Goal: Task Accomplishment & Management: Complete application form

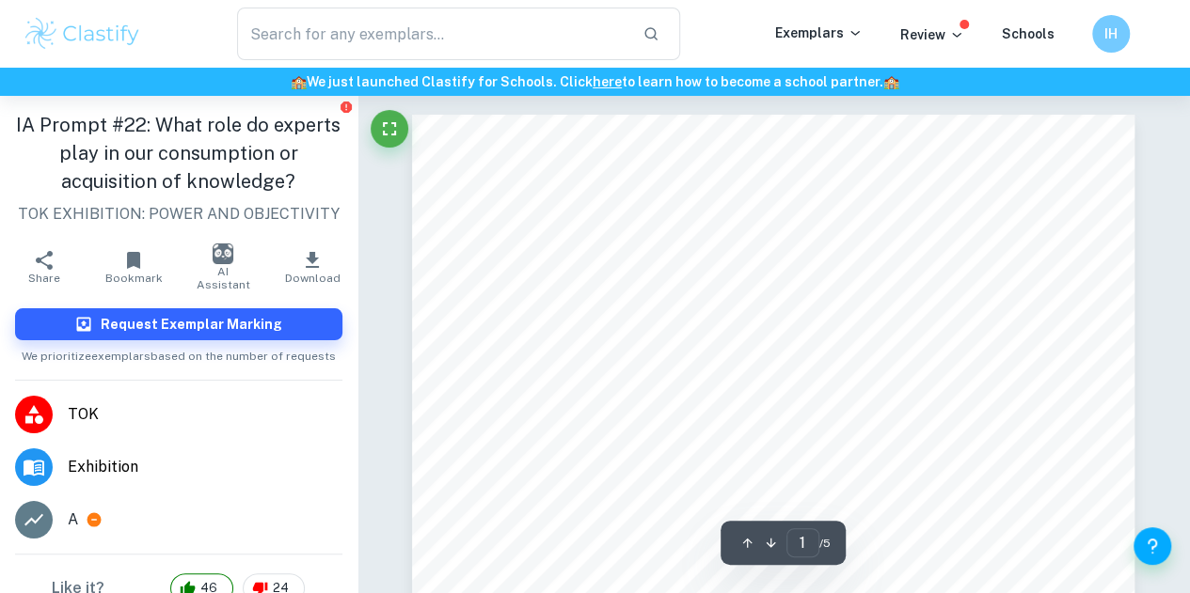
click at [88, 39] on img at bounding box center [82, 34] width 119 height 38
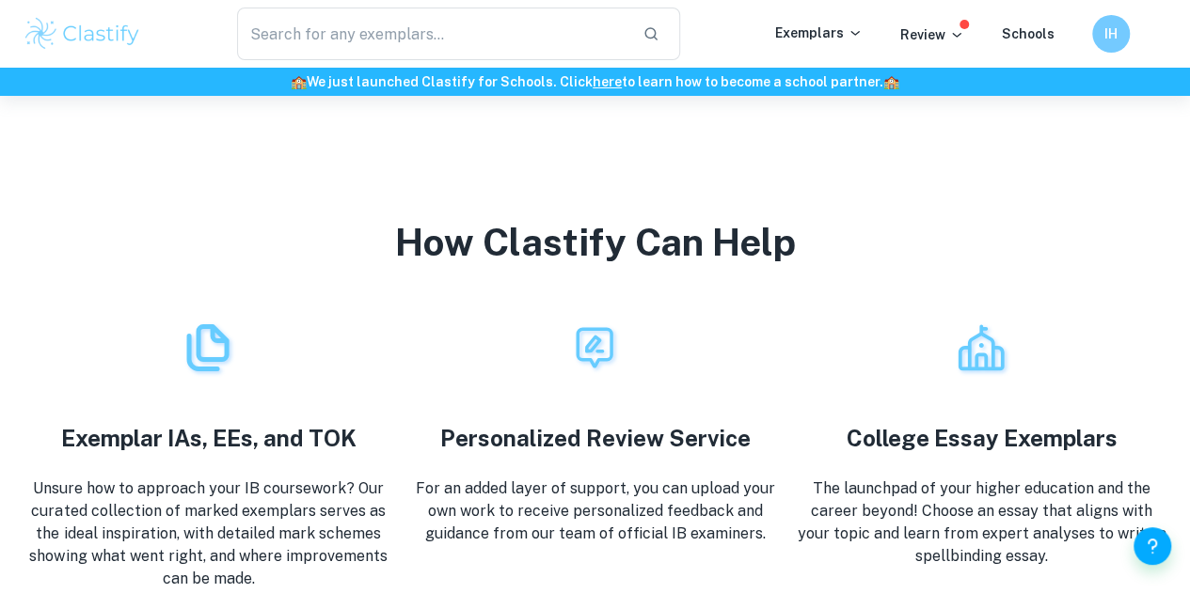
scroll to position [3285, 0]
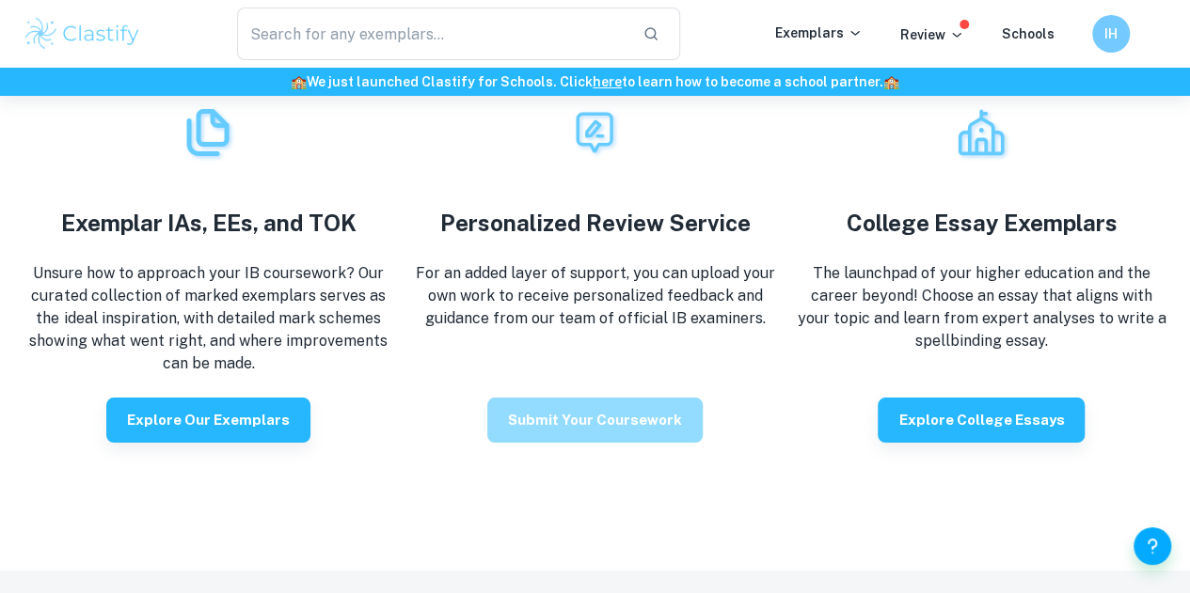
click at [658, 435] on button "Submit your coursework" at bounding box center [594, 420] width 215 height 45
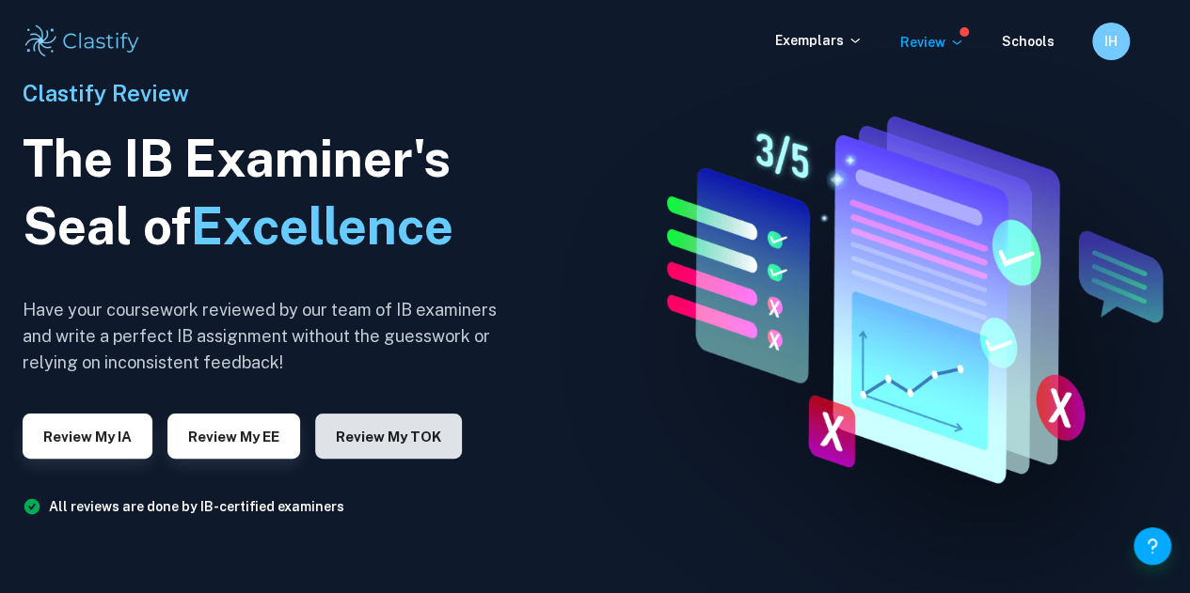
click at [389, 450] on button "Review my TOK" at bounding box center [388, 436] width 147 height 45
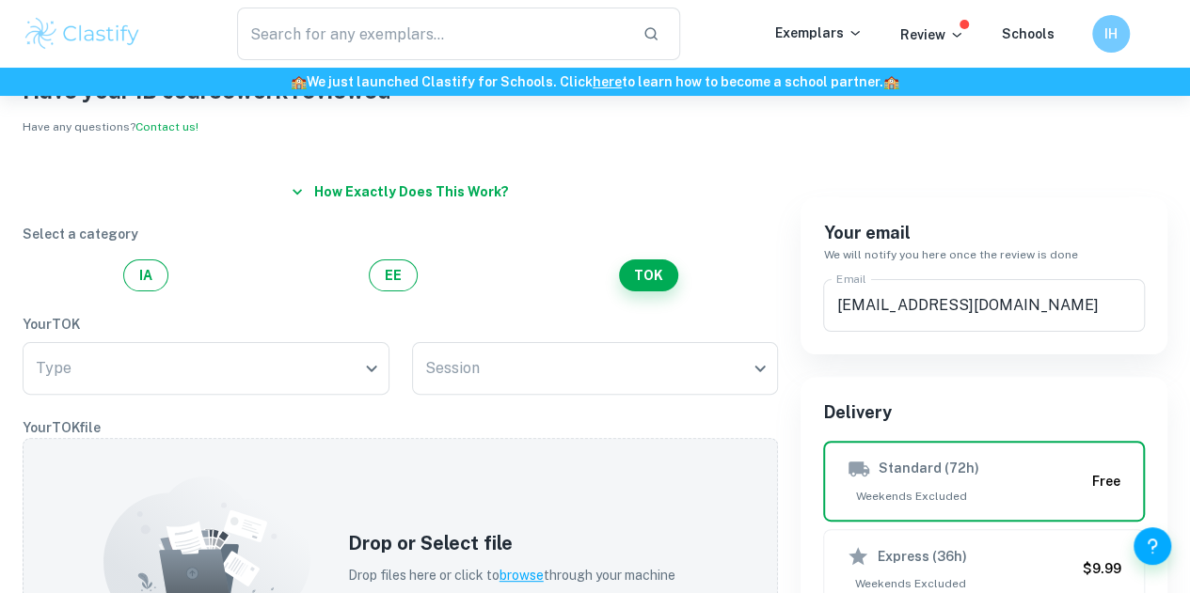
scroll to position [74, 0]
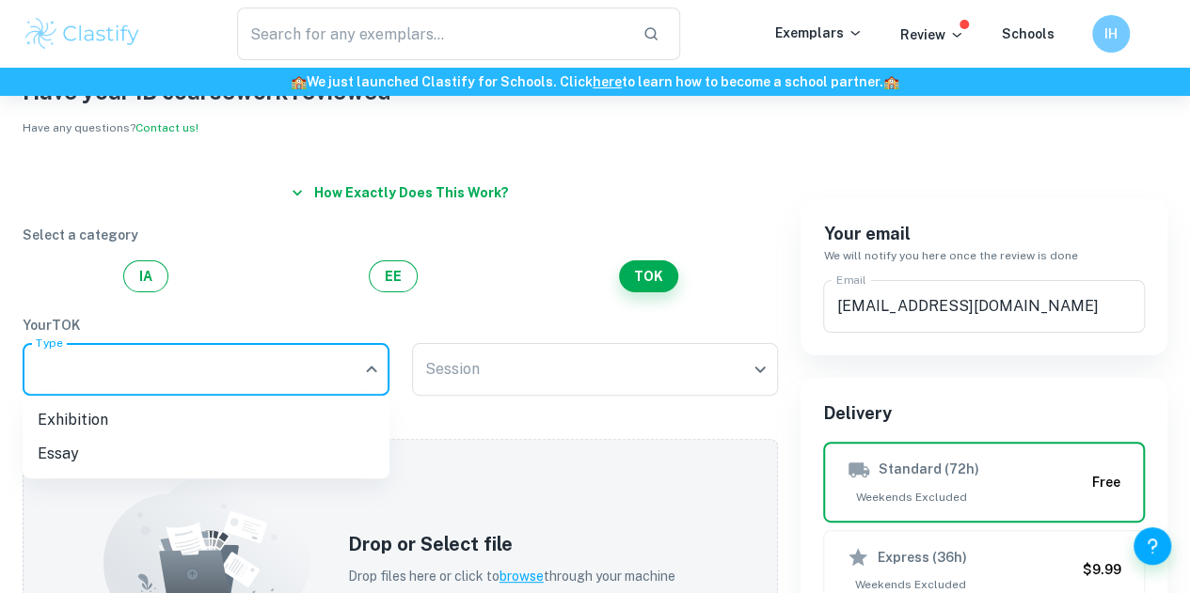
click at [337, 381] on body "We value your privacy We use cookies to enhance your browsing experience, serve…" at bounding box center [595, 318] width 1190 height 593
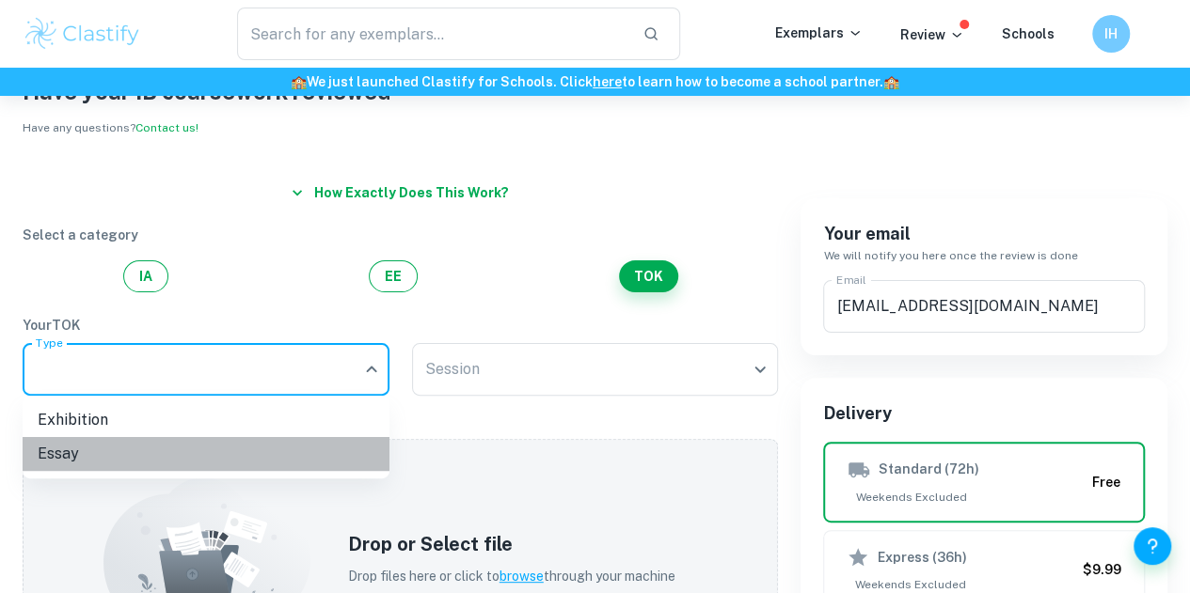
click at [309, 446] on li "Essay" at bounding box center [206, 454] width 367 height 34
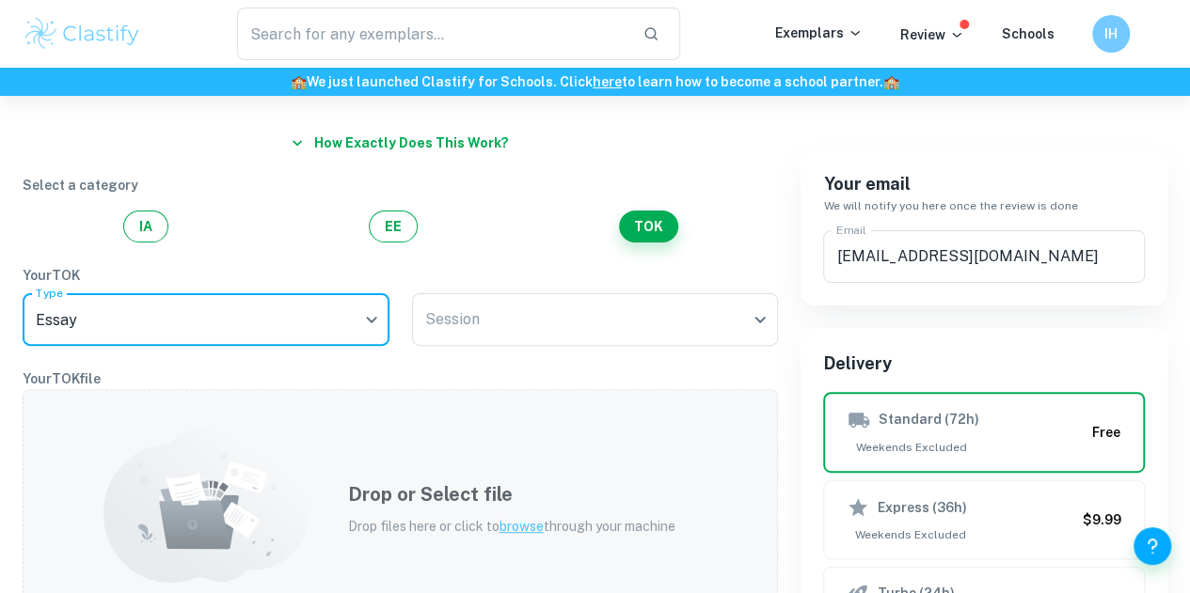
scroll to position [102, 0]
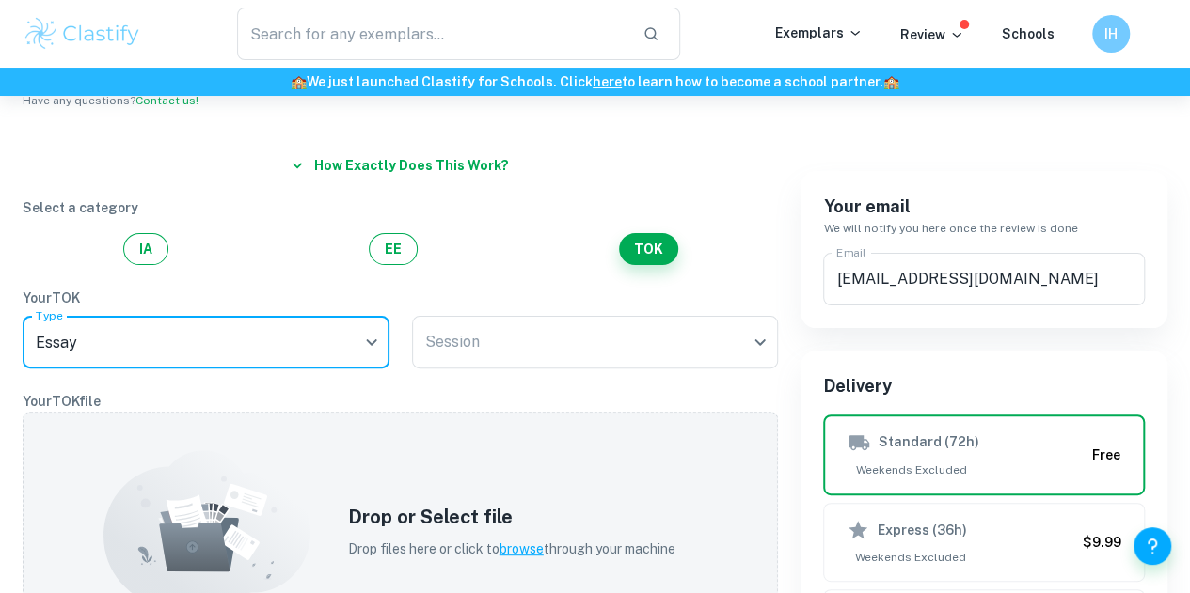
click at [353, 356] on body "We value your privacy We use cookies to enhance your browsing experience, serve…" at bounding box center [595, 290] width 1190 height 593
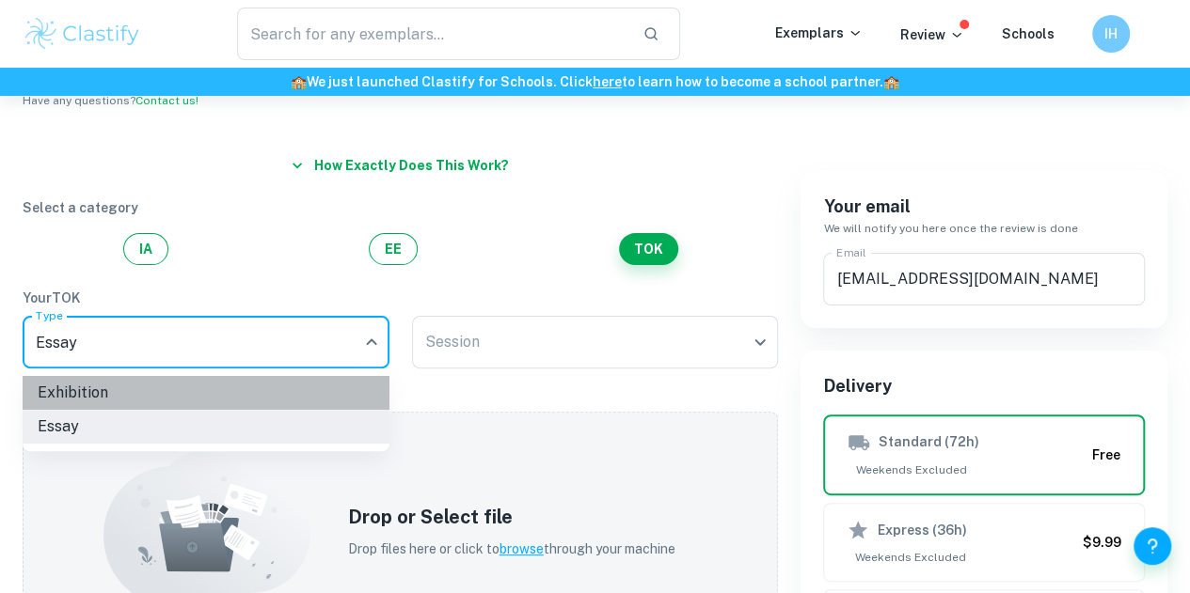
click at [335, 409] on li "Exhibition" at bounding box center [206, 393] width 367 height 34
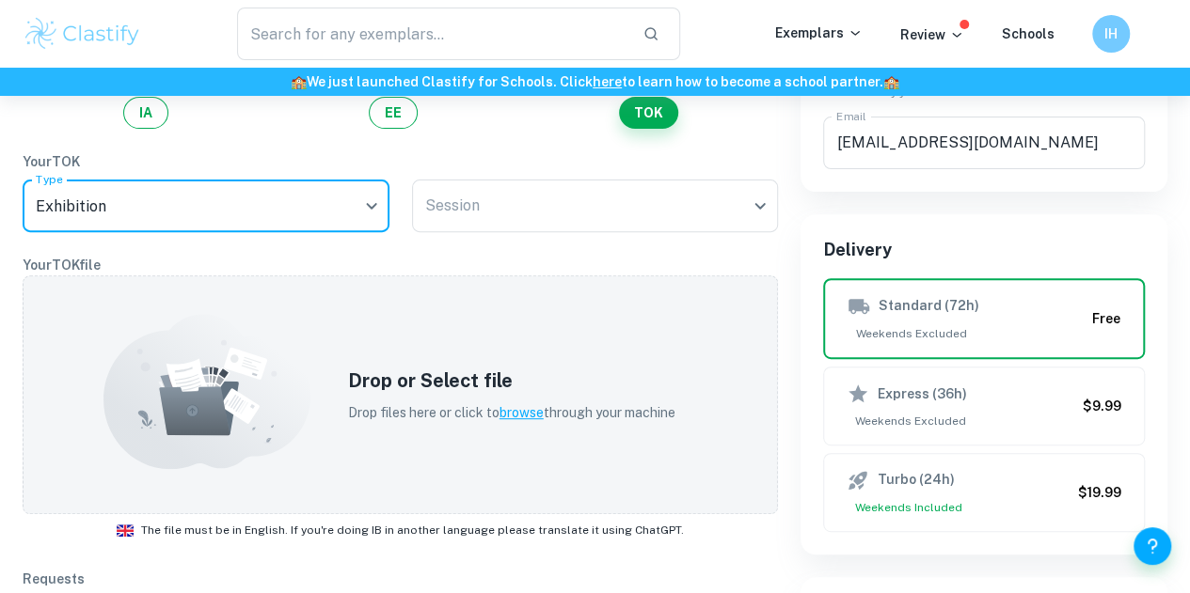
scroll to position [237, 0]
click at [221, 204] on body "We value your privacy We use cookies to enhance your browsing experience, serve…" at bounding box center [595, 155] width 1190 height 593
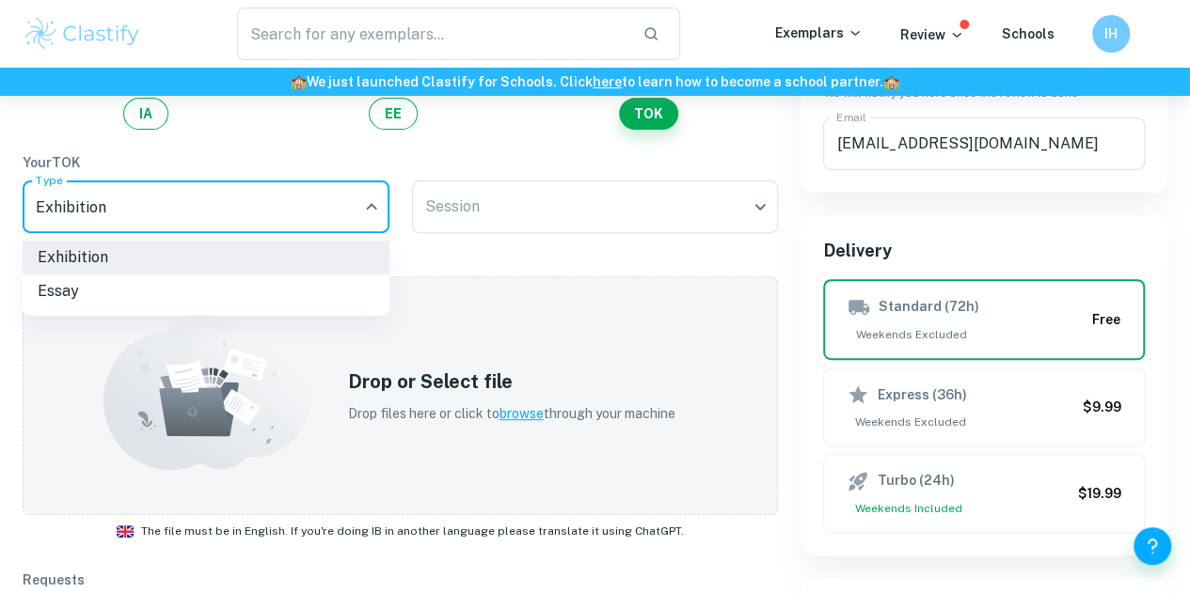
click at [229, 304] on li "Essay" at bounding box center [206, 292] width 367 height 34
type input "Essay"
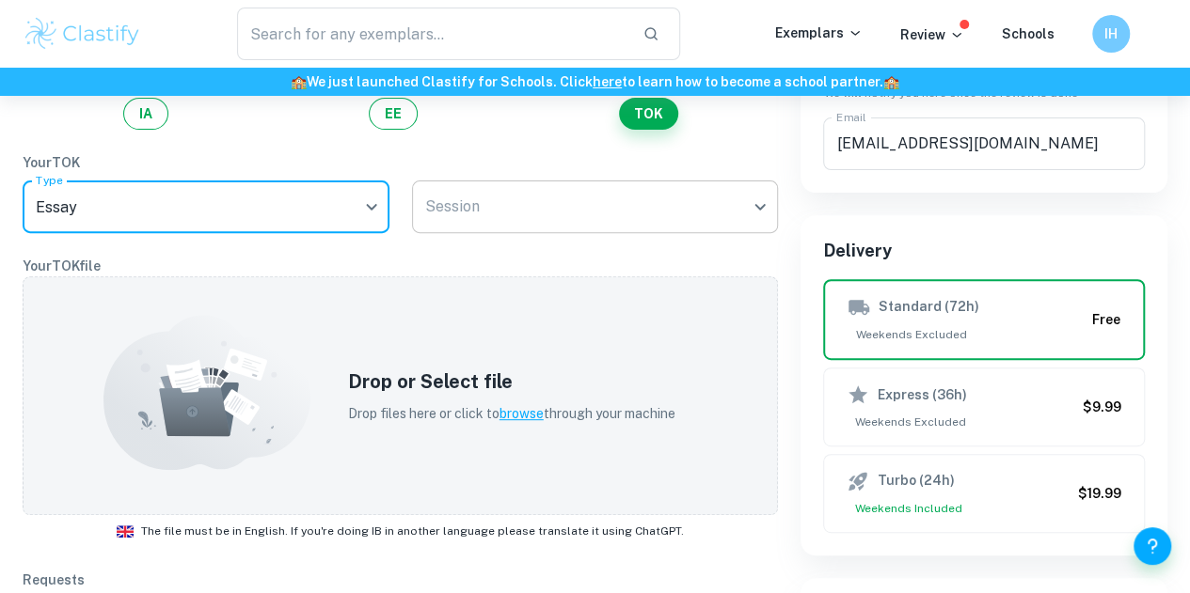
click at [482, 215] on body "We value your privacy We use cookies to enhance your browsing experience, serve…" at bounding box center [595, 155] width 1190 height 593
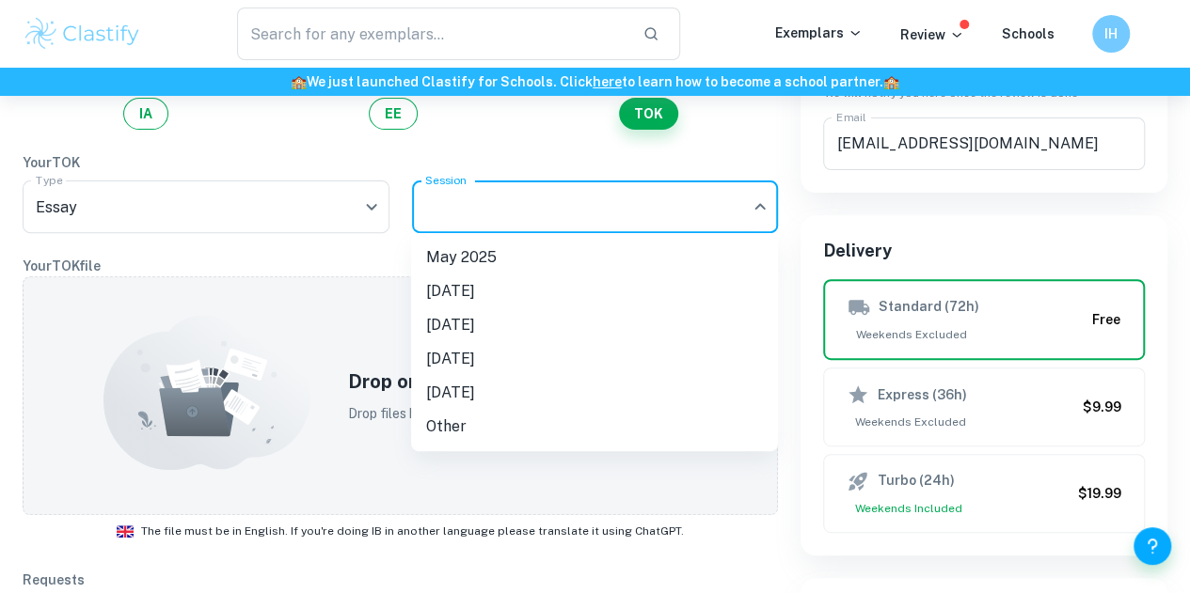
click at [361, 257] on div at bounding box center [595, 296] width 1190 height 593
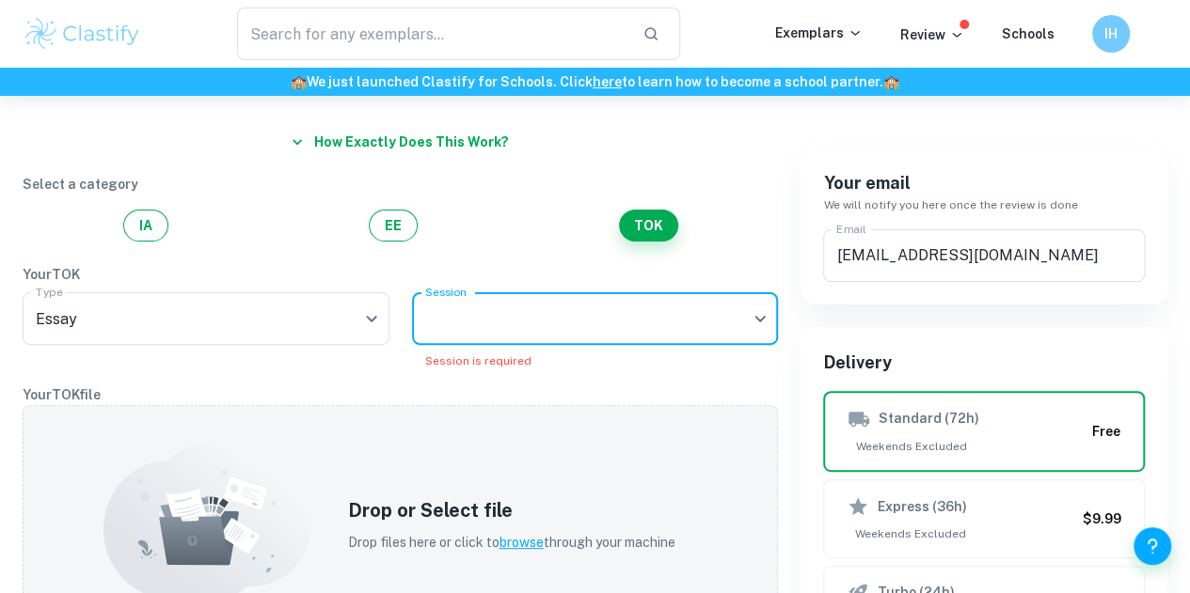
scroll to position [124, 0]
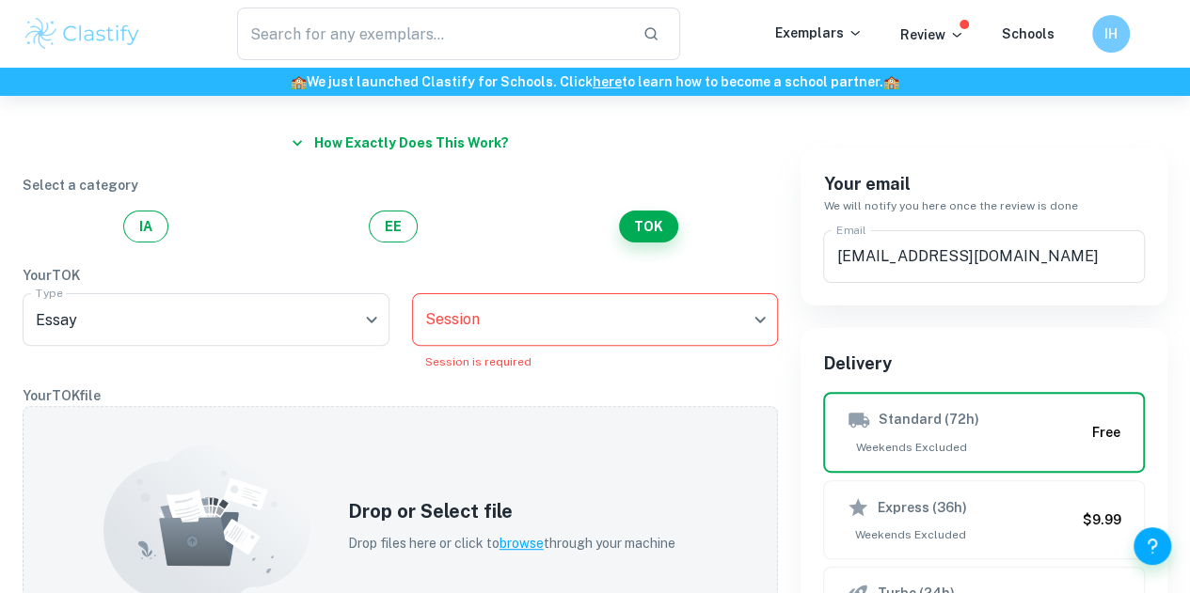
click at [590, 391] on p "Your TOK file" at bounding box center [400, 396] width 755 height 21
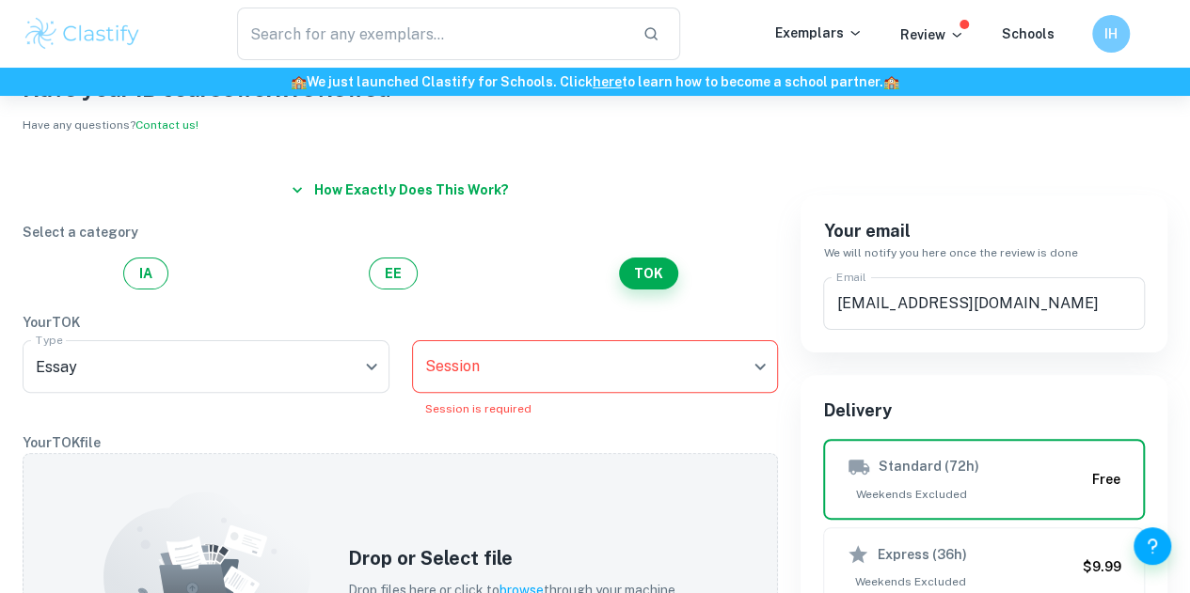
scroll to position [75, 0]
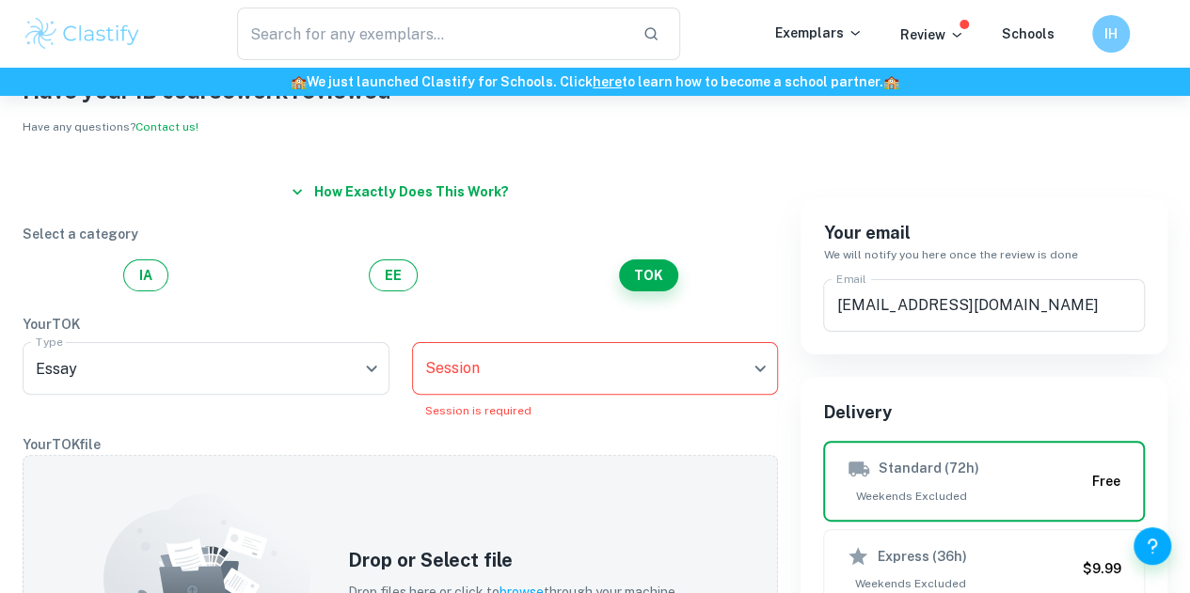
click at [416, 283] on button "EE" at bounding box center [393, 276] width 49 height 32
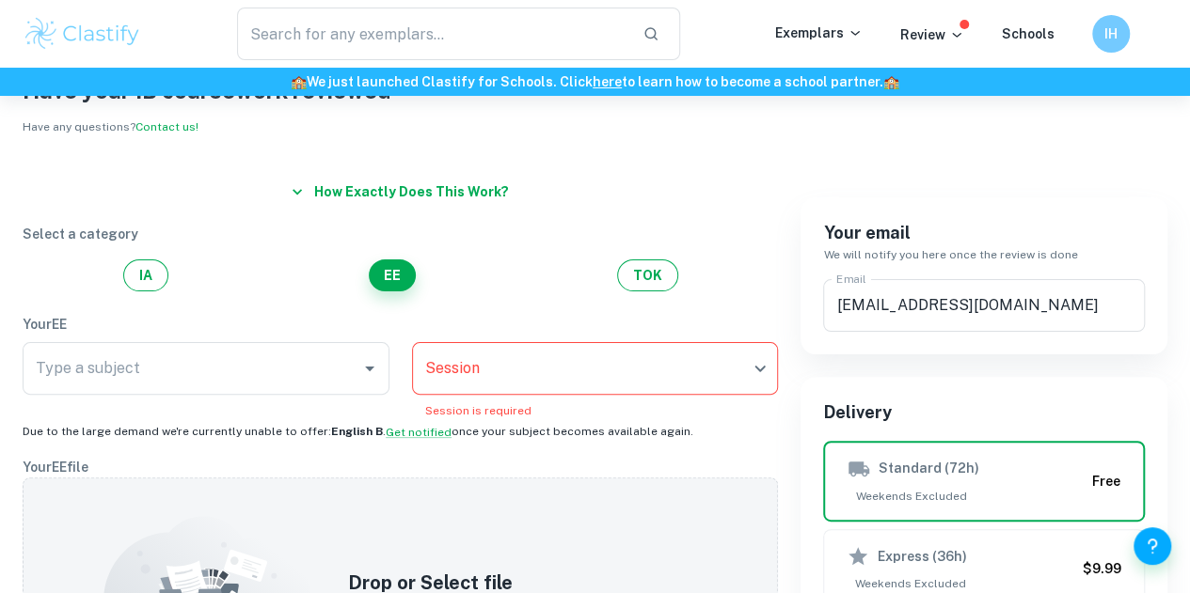
click at [331, 435] on b "English B" at bounding box center [357, 431] width 52 height 13
click at [632, 276] on button "TOK" at bounding box center [647, 276] width 61 height 32
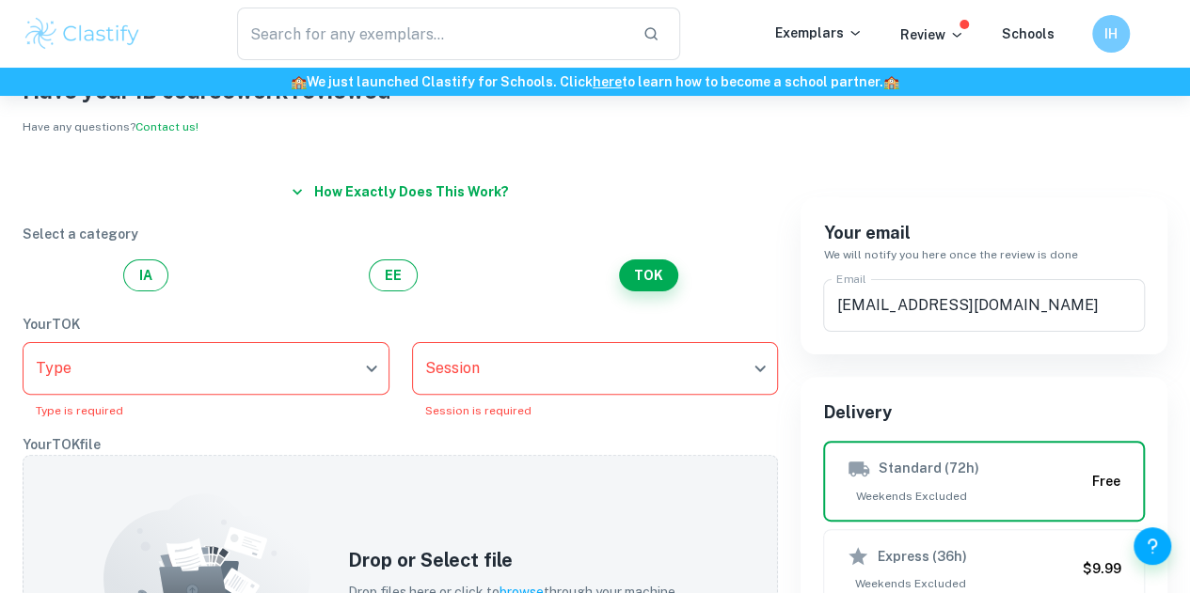
click at [327, 343] on body "We value your privacy We use cookies to enhance your browsing experience, serve…" at bounding box center [595, 317] width 1190 height 593
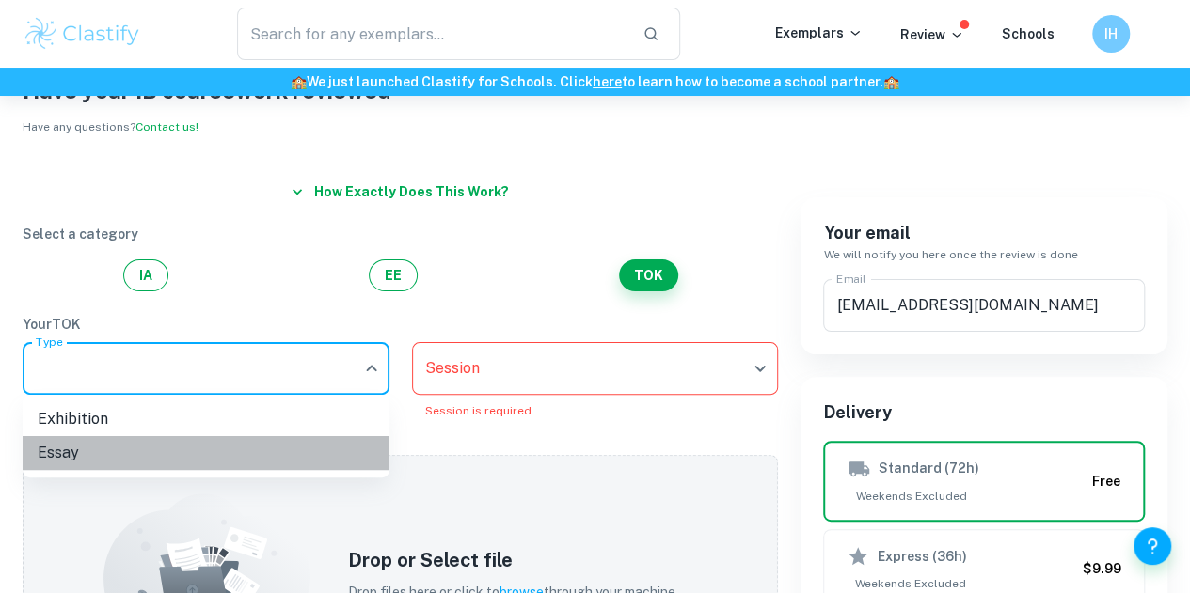
click at [292, 445] on li "Essay" at bounding box center [206, 453] width 367 height 34
type input "Essay"
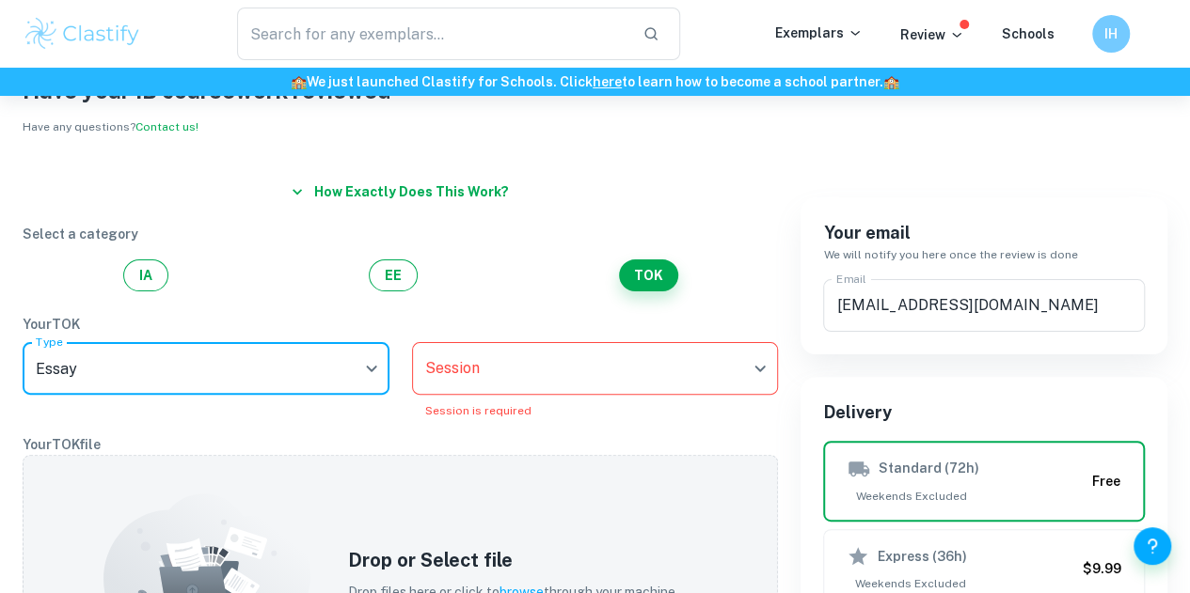
click at [517, 374] on body "We value your privacy We use cookies to enhance your browsing experience, serve…" at bounding box center [595, 317] width 1190 height 593
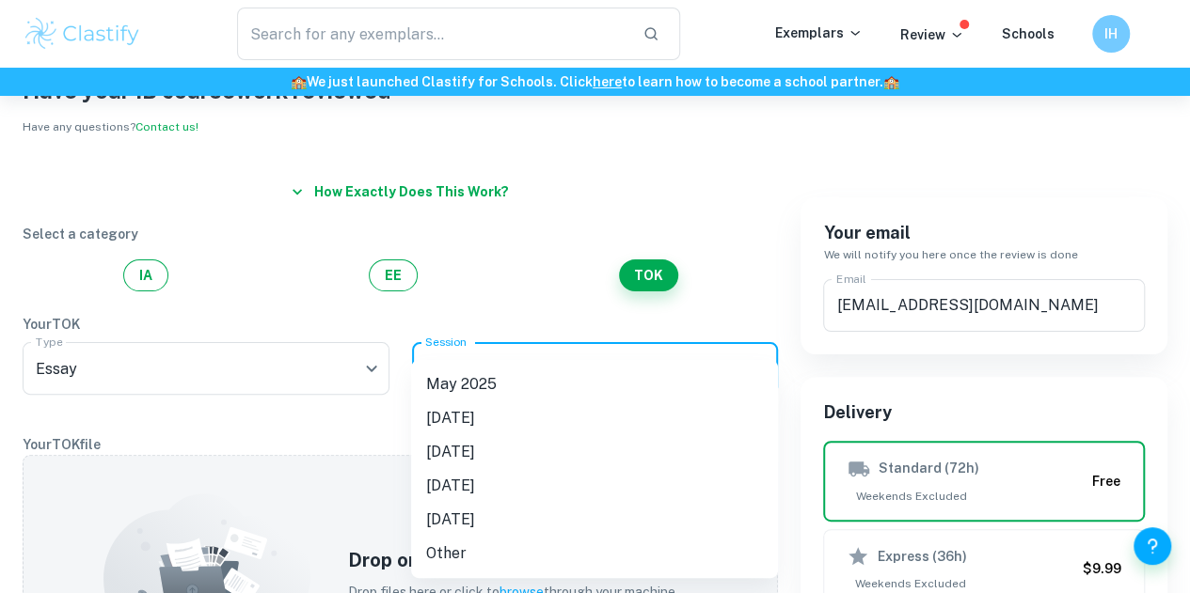
click at [498, 411] on li "[DATE]" at bounding box center [594, 419] width 367 height 34
type input "N25"
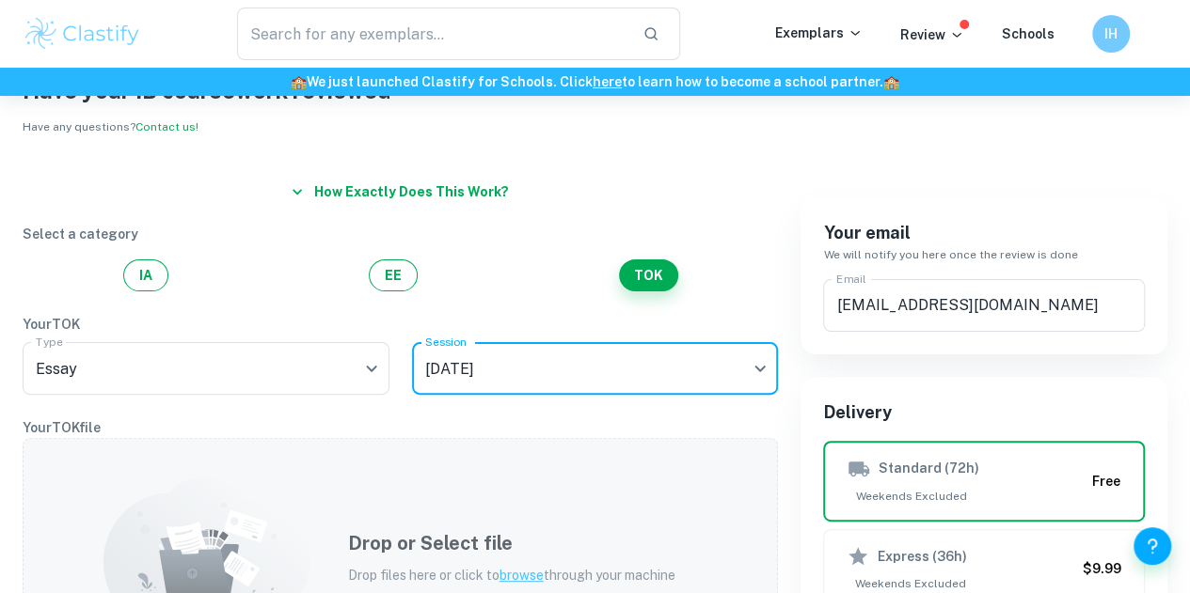
click at [374, 446] on div "Drop or Select file Drop files here or click to browse through your machine" at bounding box center [400, 557] width 755 height 239
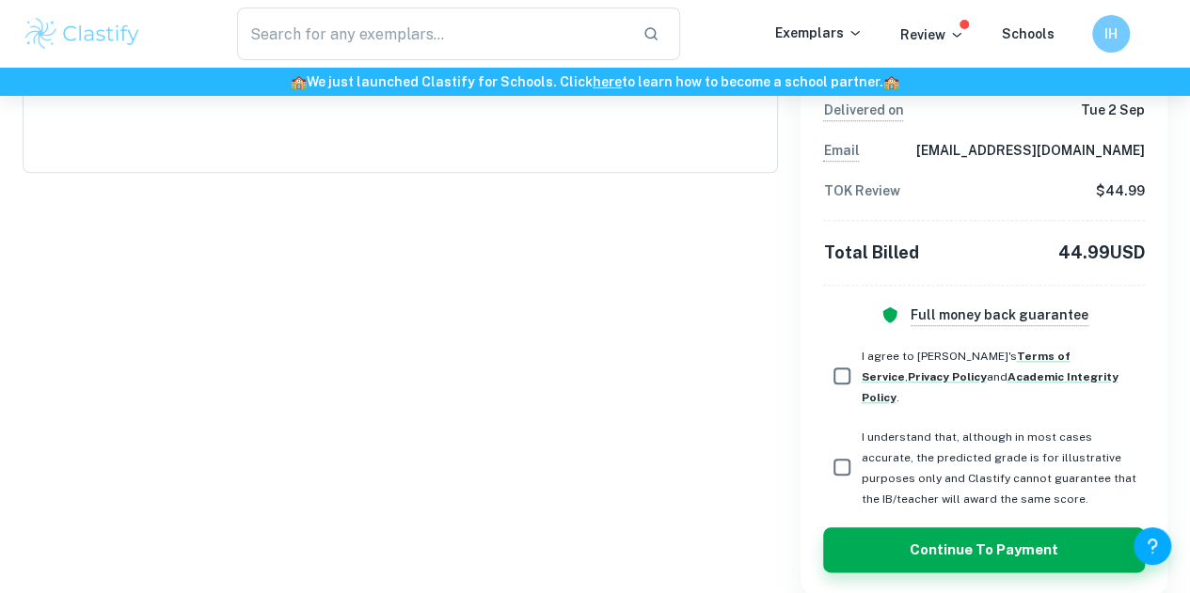
scroll to position [0, 0]
